Goal: Check status: Check status

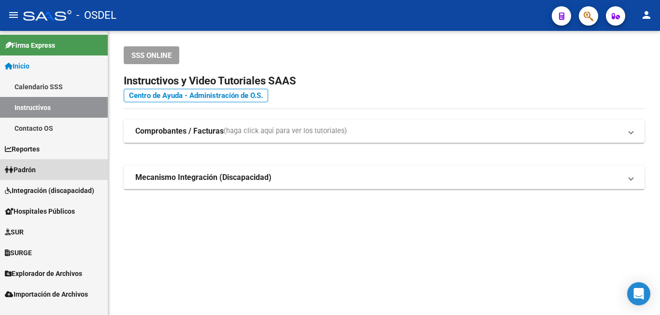
click at [32, 168] on span "Padrón" at bounding box center [20, 170] width 31 height 11
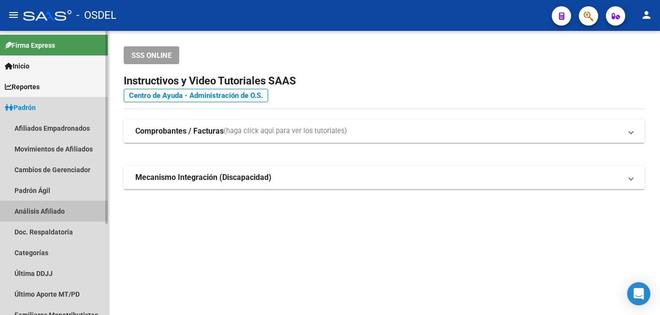
click at [44, 212] on link "Análisis Afiliado" at bounding box center [54, 211] width 108 height 21
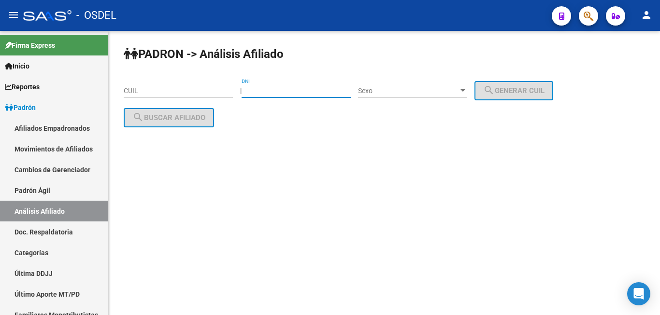
click at [292, 89] on input "DNI" at bounding box center [295, 91] width 109 height 8
type input "36352260"
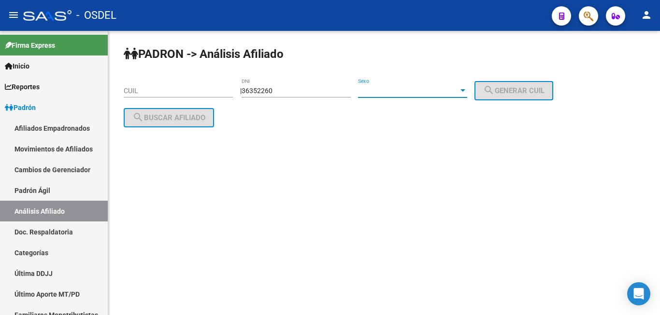
click at [421, 89] on span "Sexo" at bounding box center [408, 91] width 100 height 8
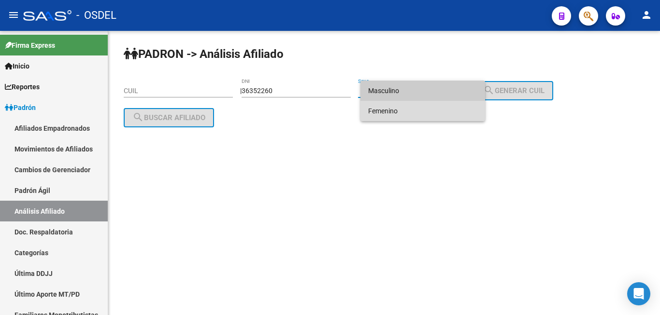
drag, startPoint x: 409, startPoint y: 107, endPoint x: 416, endPoint y: 108, distance: 6.9
click at [411, 108] on span "Femenino" at bounding box center [422, 111] width 109 height 20
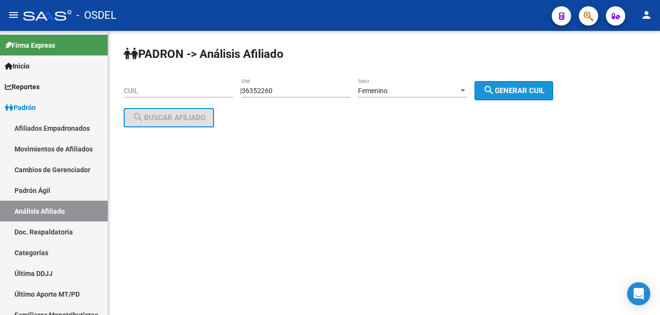
click at [508, 92] on span "search Generar CUIL" at bounding box center [513, 90] width 61 height 9
type input "27-36352260-8"
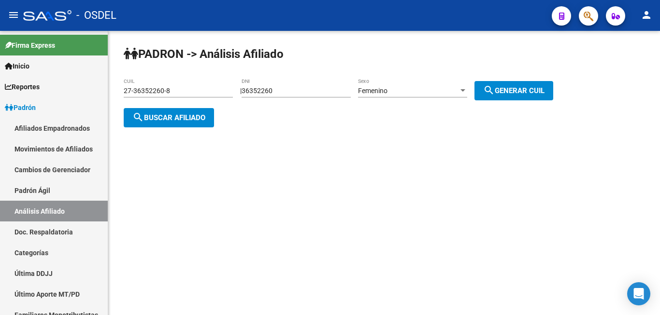
click at [185, 113] on span "search Buscar afiliado" at bounding box center [168, 117] width 73 height 9
